Goal: Transaction & Acquisition: Book appointment/travel/reservation

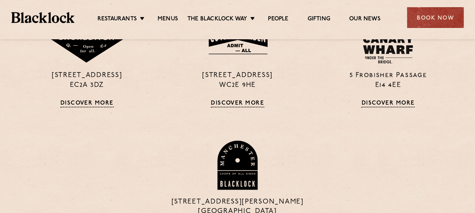
scroll to position [756, 0]
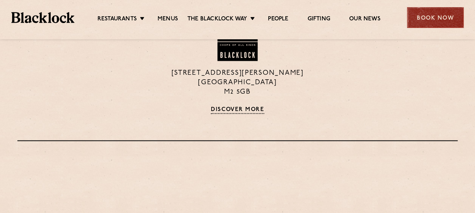
click at [436, 15] on div "Book Now" at bounding box center [435, 17] width 57 height 21
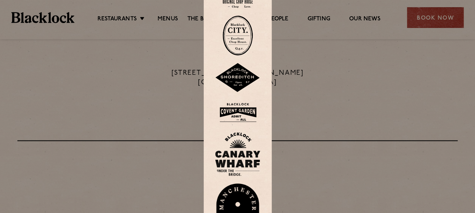
click at [436, 19] on div at bounding box center [237, 106] width 475 height 213
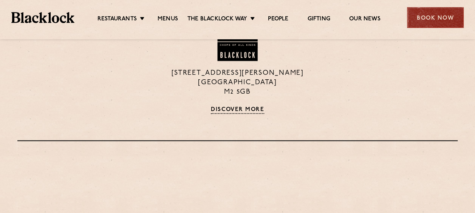
click at [430, 18] on div "Book Now" at bounding box center [435, 17] width 57 height 21
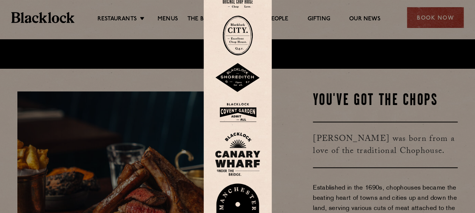
scroll to position [151, 0]
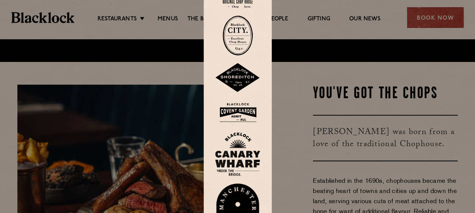
click at [237, 192] on img at bounding box center [237, 210] width 45 height 52
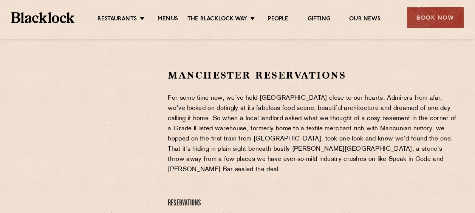
scroll to position [189, 0]
